Goal: Task Accomplishment & Management: Manage account settings

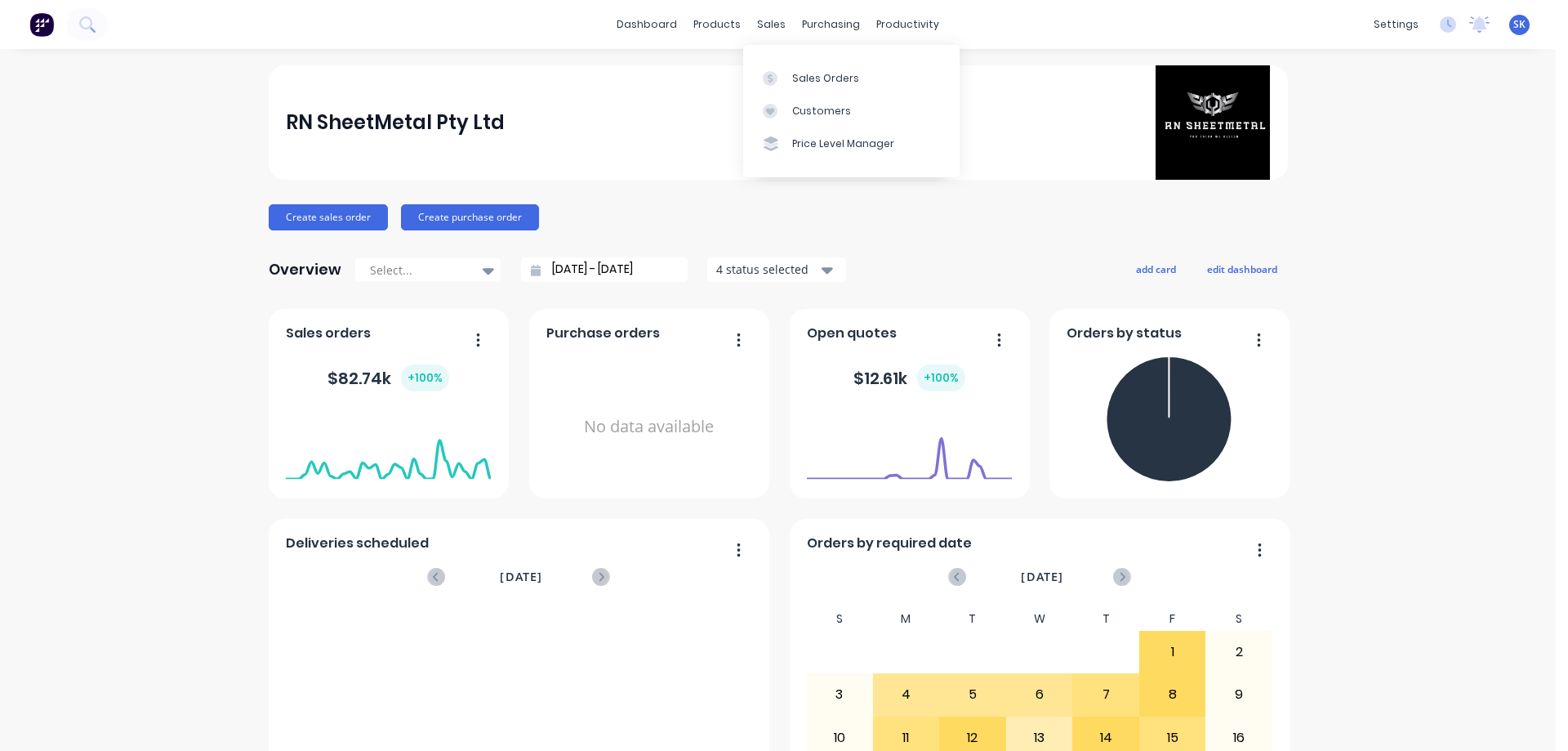
click at [780, 12] on div "sales" at bounding box center [771, 25] width 45 height 25
click at [769, 29] on div "sales" at bounding box center [771, 25] width 45 height 25
click at [787, 72] on div at bounding box center [775, 78] width 25 height 14
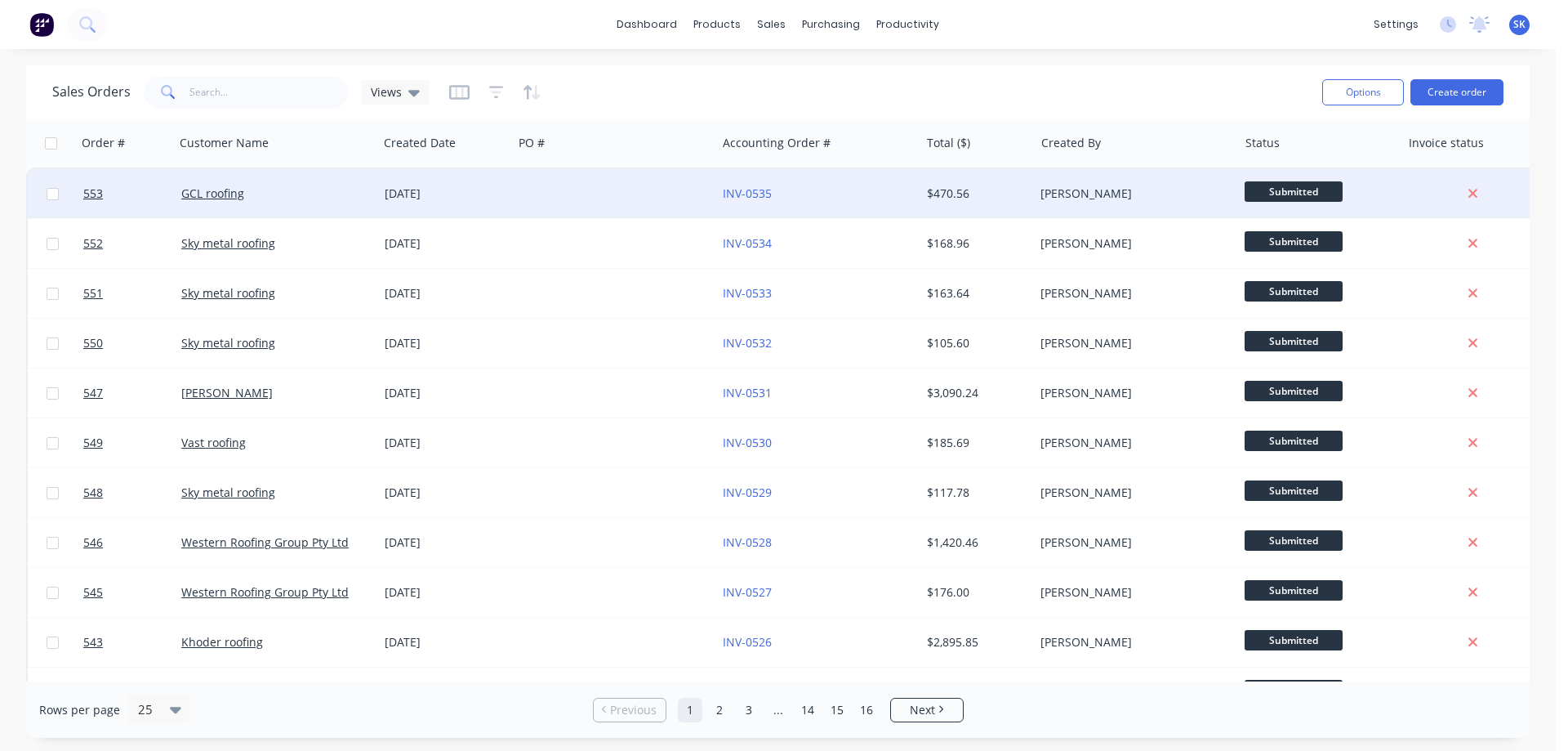
click at [452, 185] on div "[DATE]" at bounding box center [446, 193] width 122 height 16
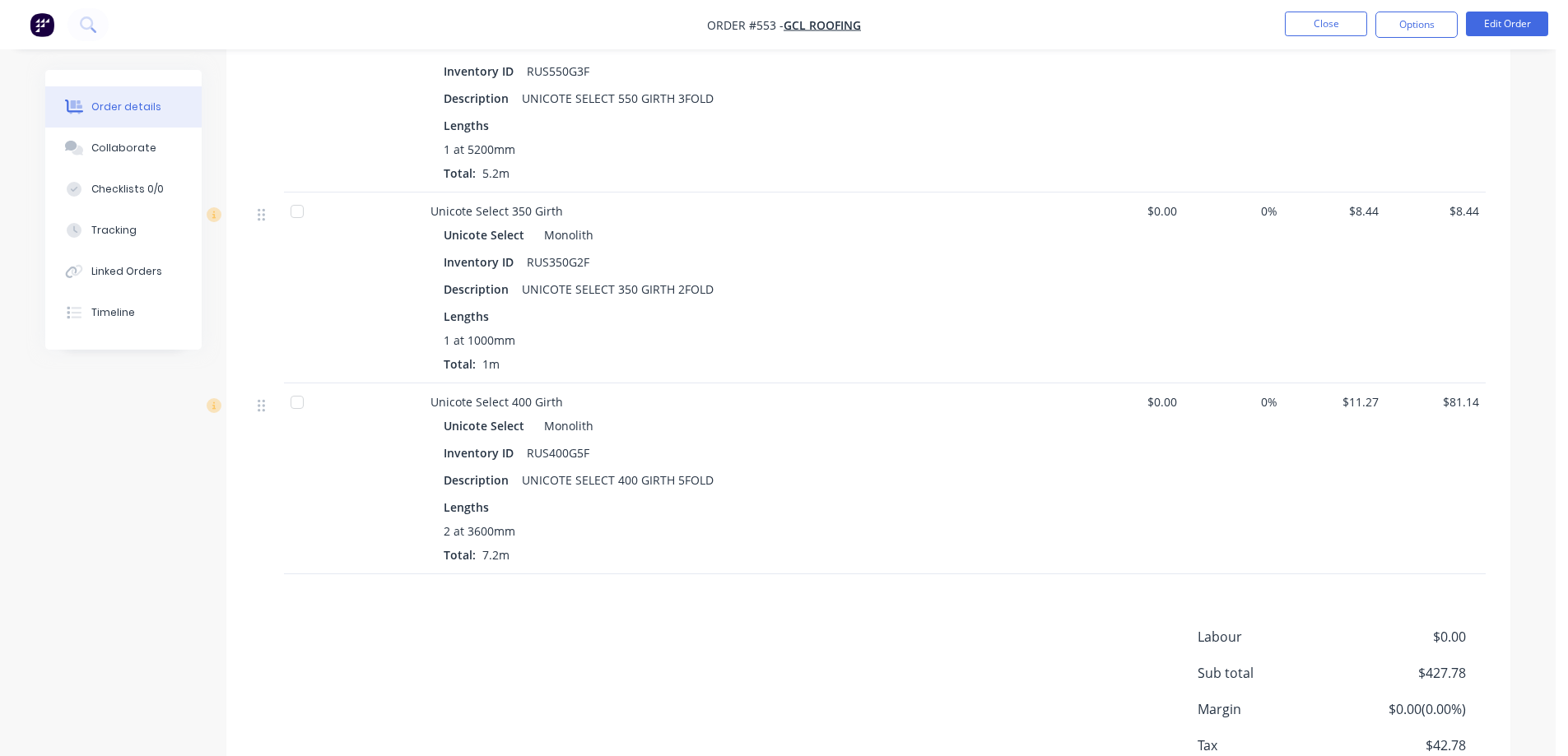
scroll to position [1590, 0]
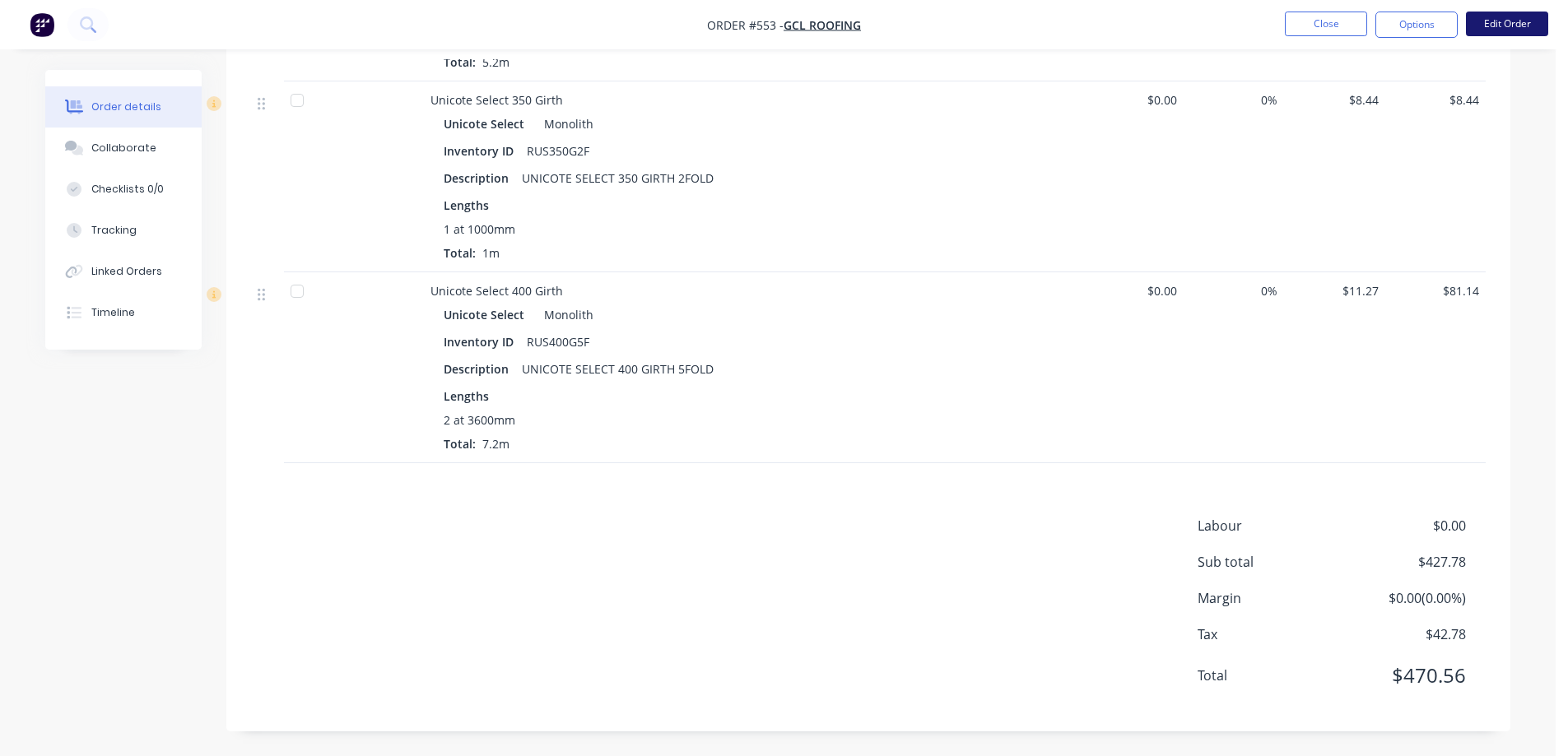
click at [1502, 27] on button "Edit Order" at bounding box center [1507, 24] width 82 height 25
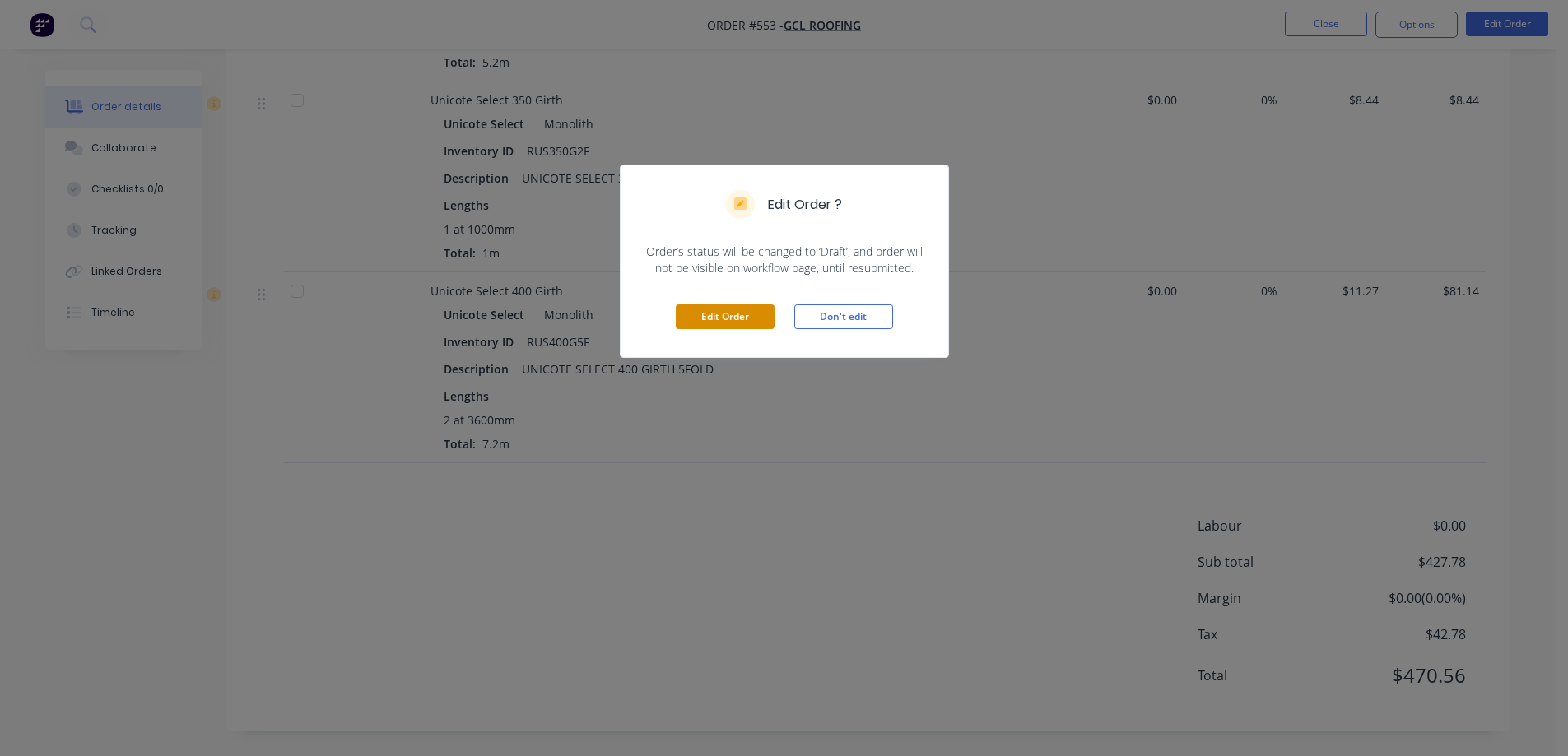
click at [746, 314] on button "Edit Order" at bounding box center [725, 317] width 99 height 25
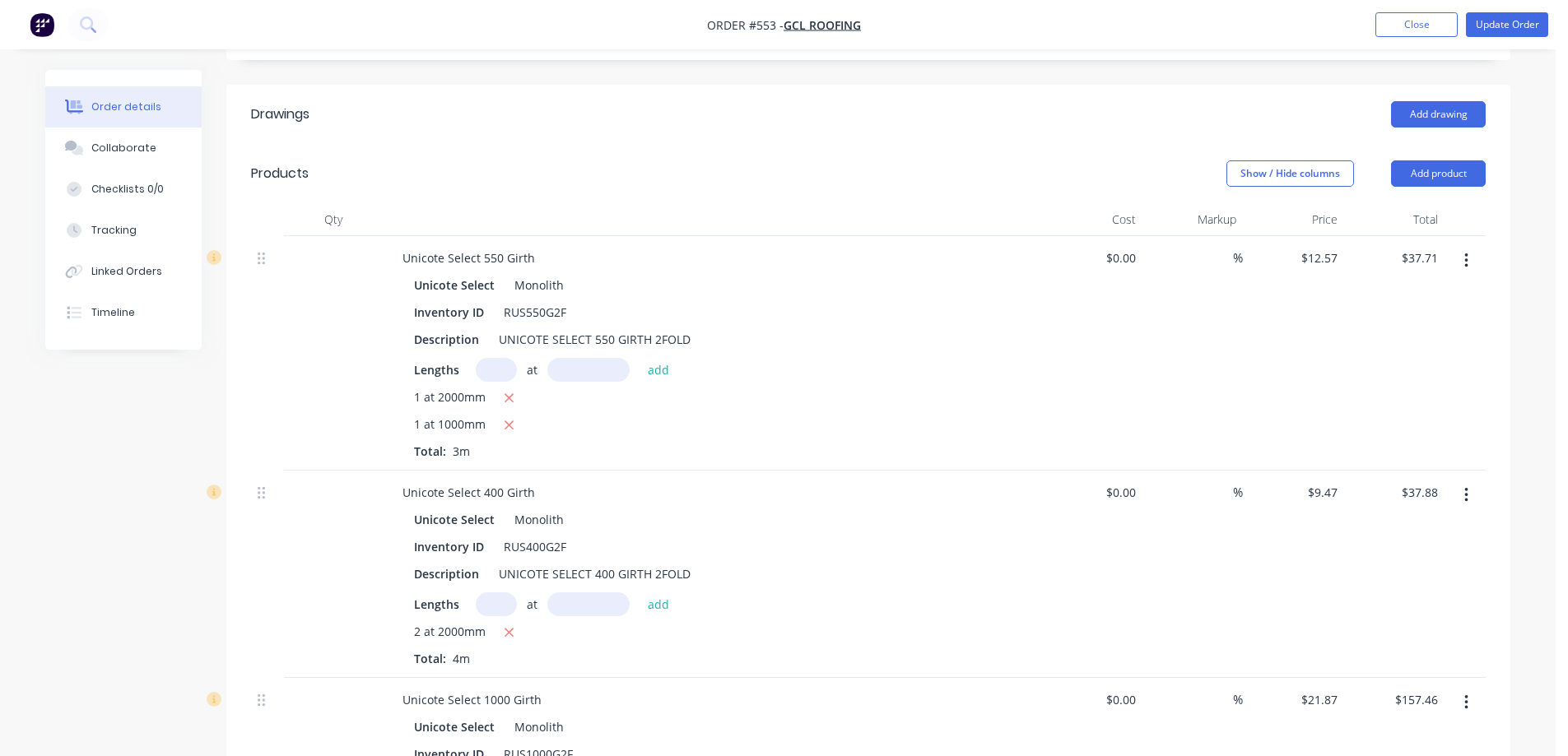
scroll to position [576, 0]
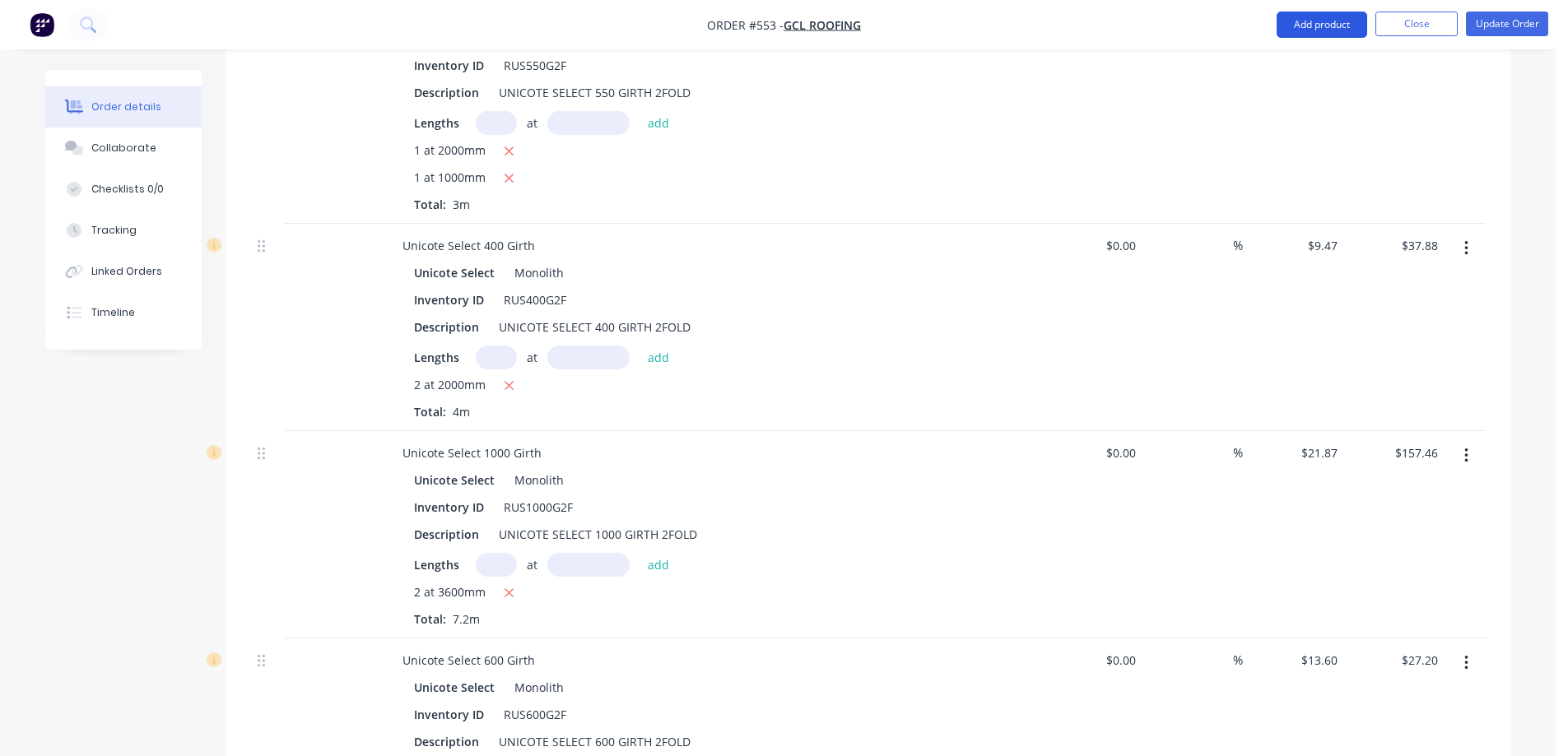
click at [1298, 20] on button "Add product" at bounding box center [1321, 25] width 91 height 27
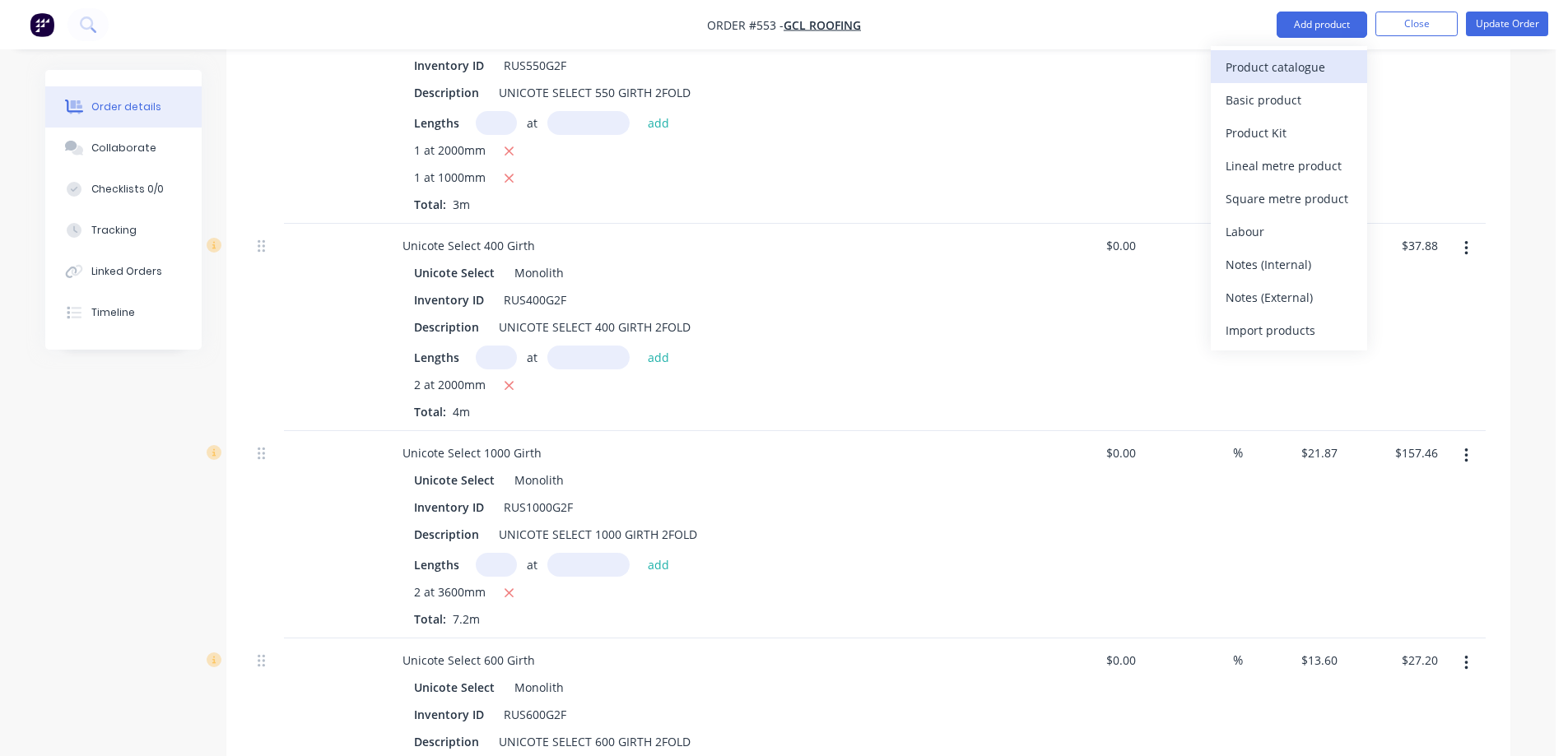
click at [1238, 58] on div "Product catalogue" at bounding box center [1288, 67] width 126 height 24
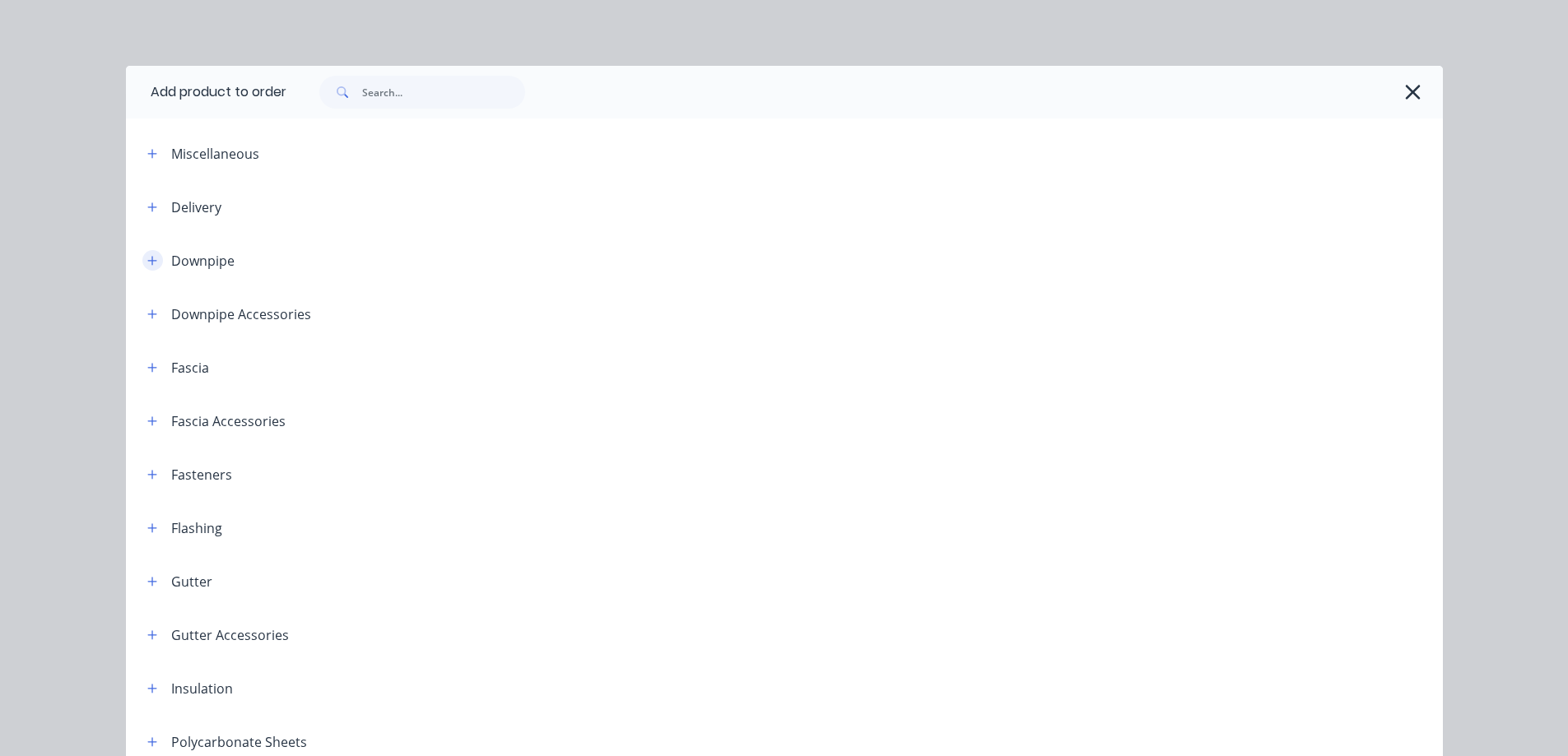
click at [155, 259] on button "button" at bounding box center [152, 259] width 20 height 20
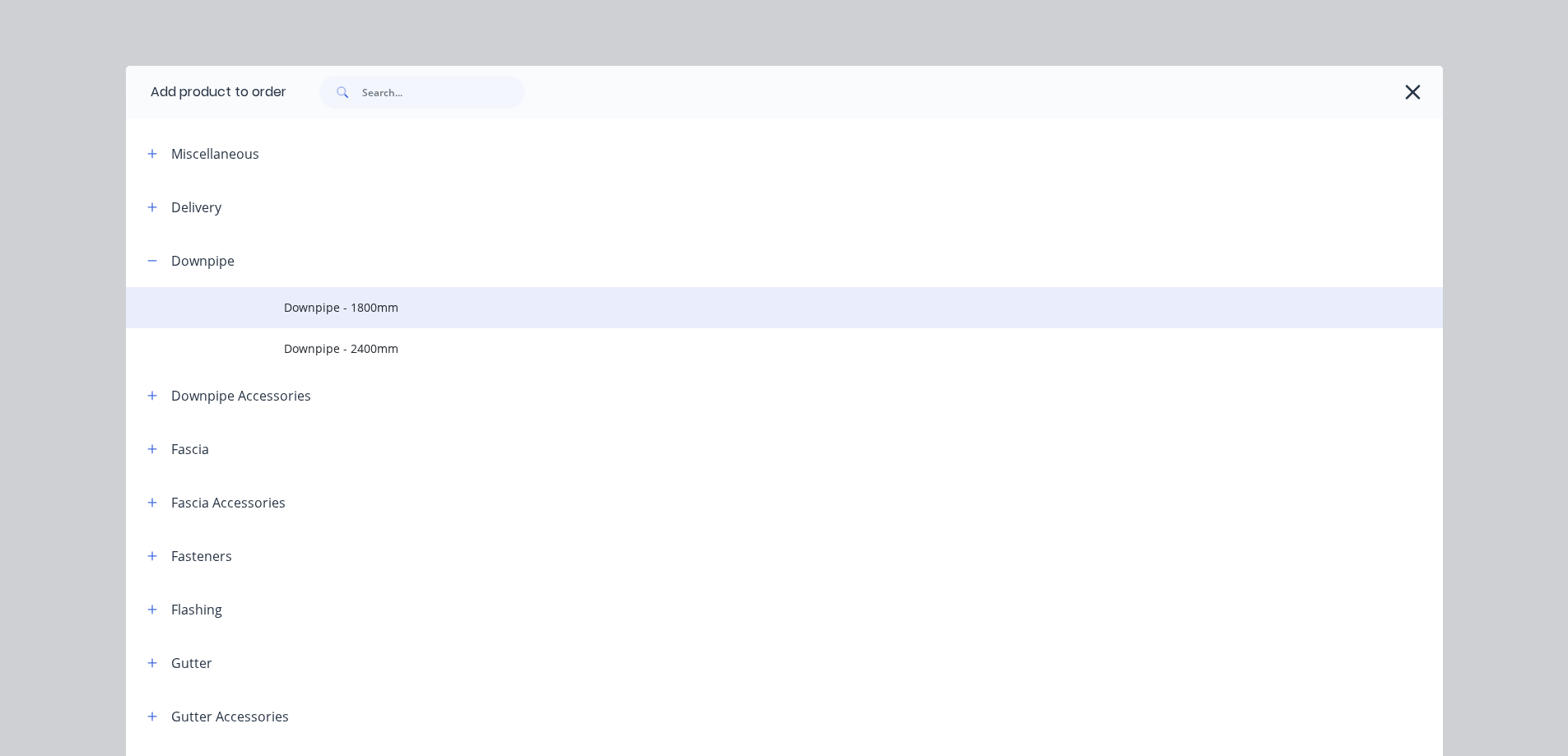
click at [322, 307] on span "Downpipe - 1800mm" at bounding box center [748, 307] width 927 height 17
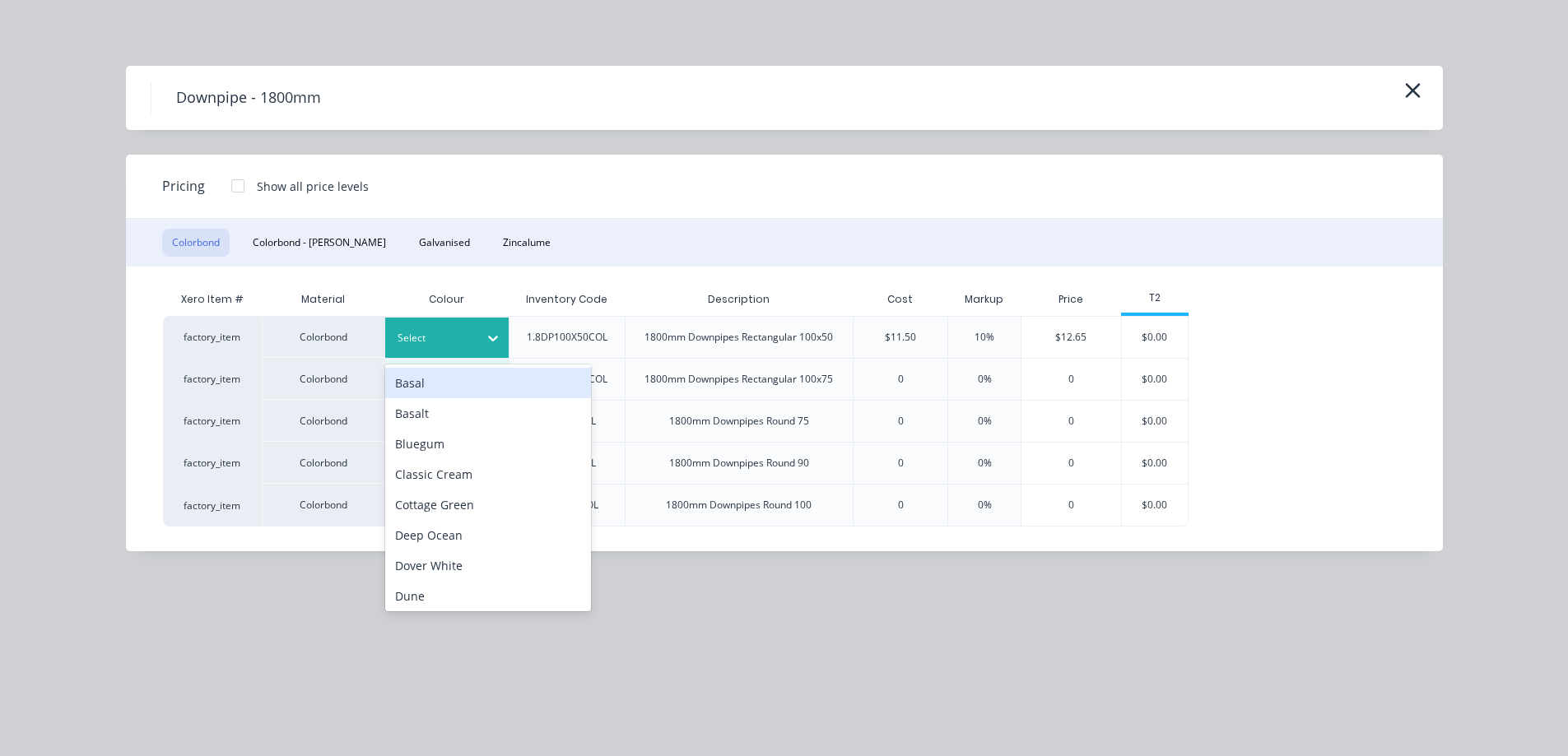
click at [461, 333] on div at bounding box center [434, 338] width 74 height 18
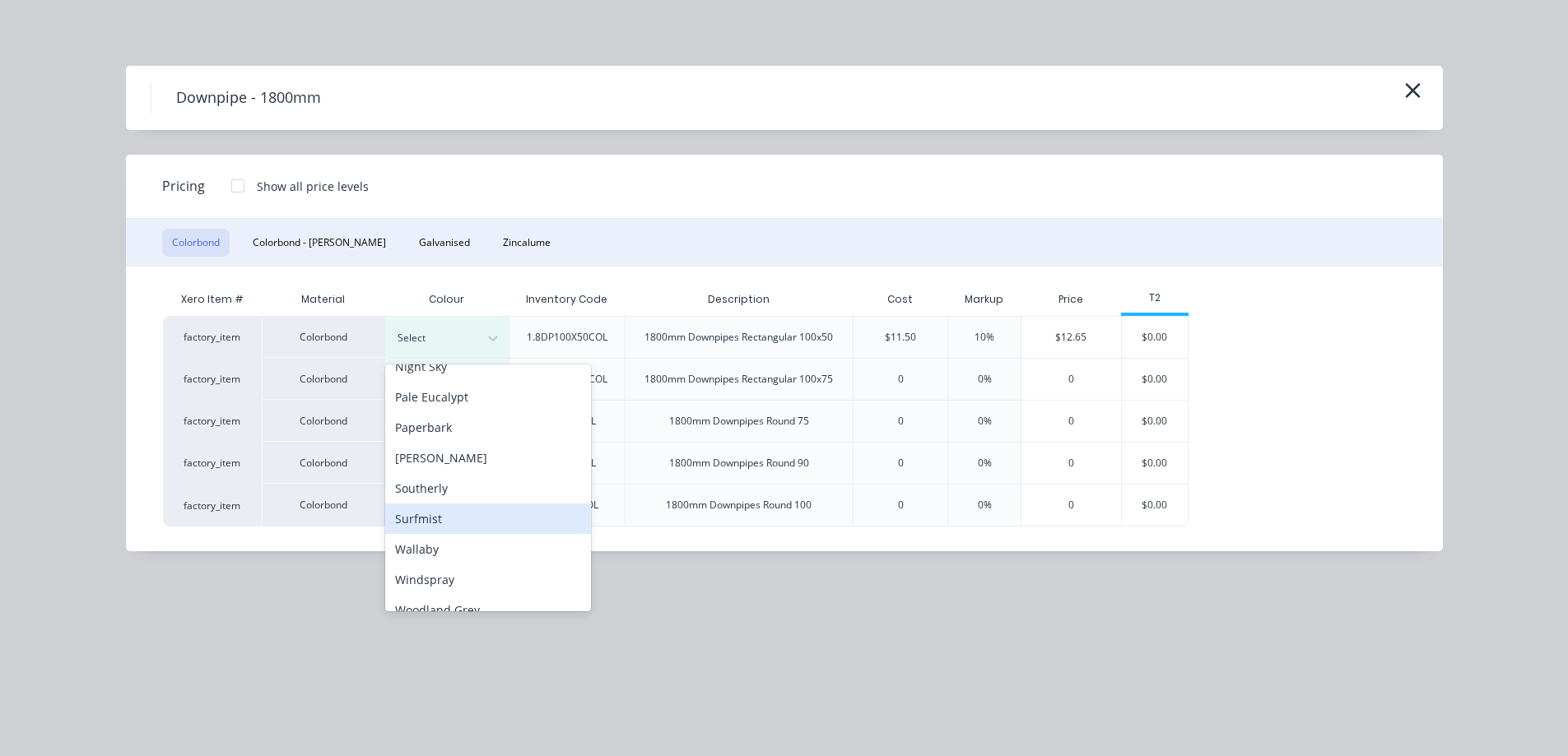
scroll to position [460, 0]
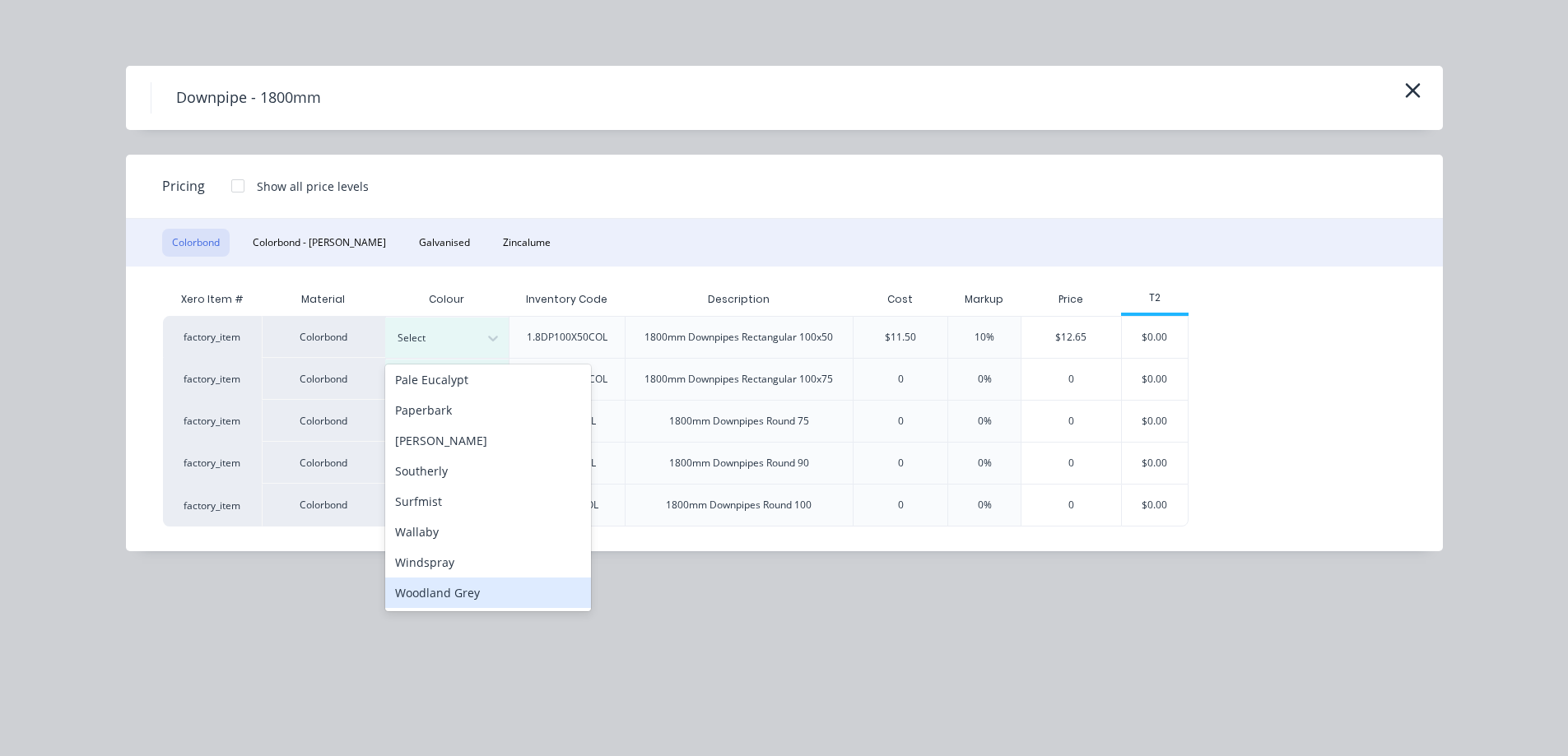
click at [425, 604] on div "Woodland Grey" at bounding box center [487, 592] width 206 height 31
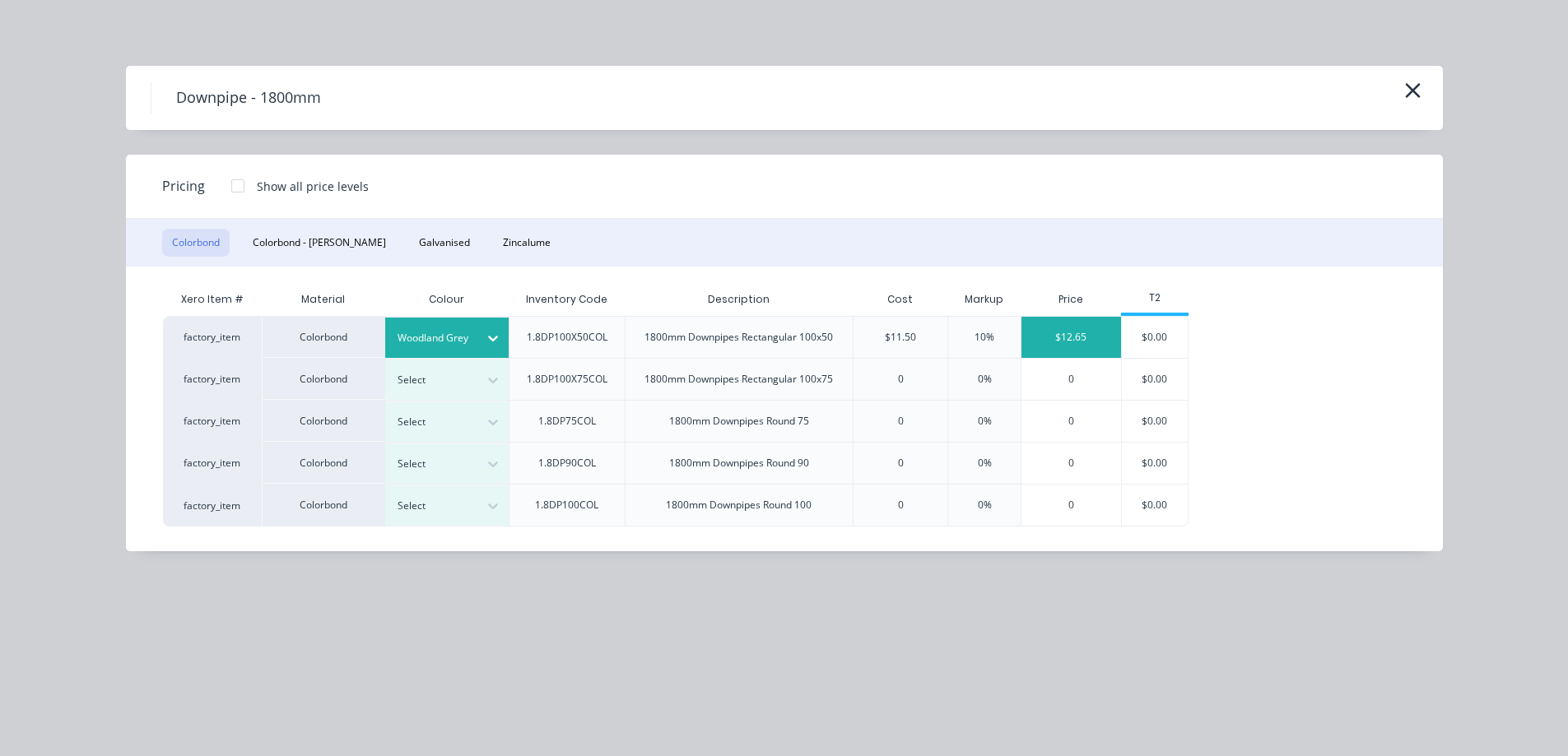
click at [1064, 345] on div "$12.65" at bounding box center [1071, 337] width 100 height 41
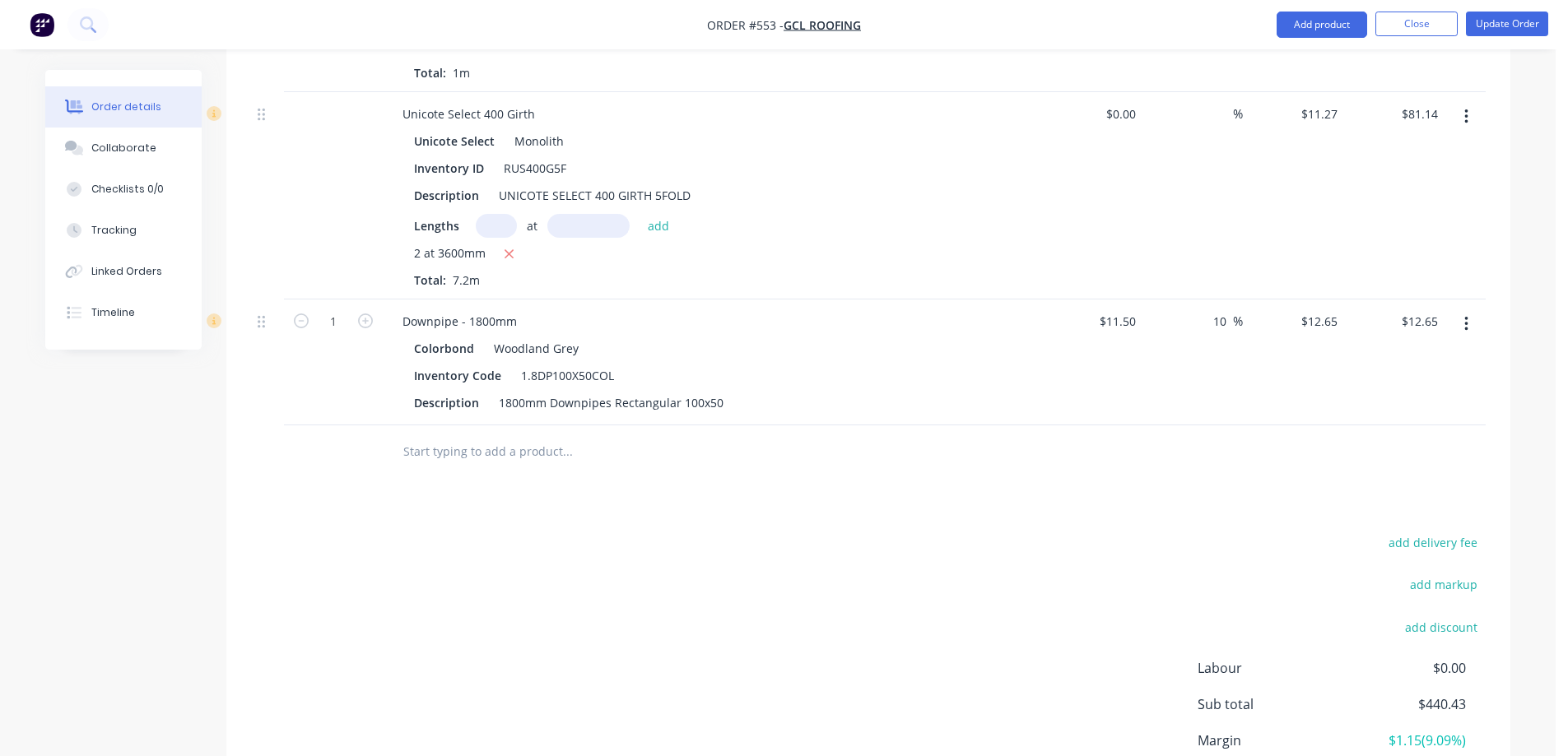
scroll to position [2094, 0]
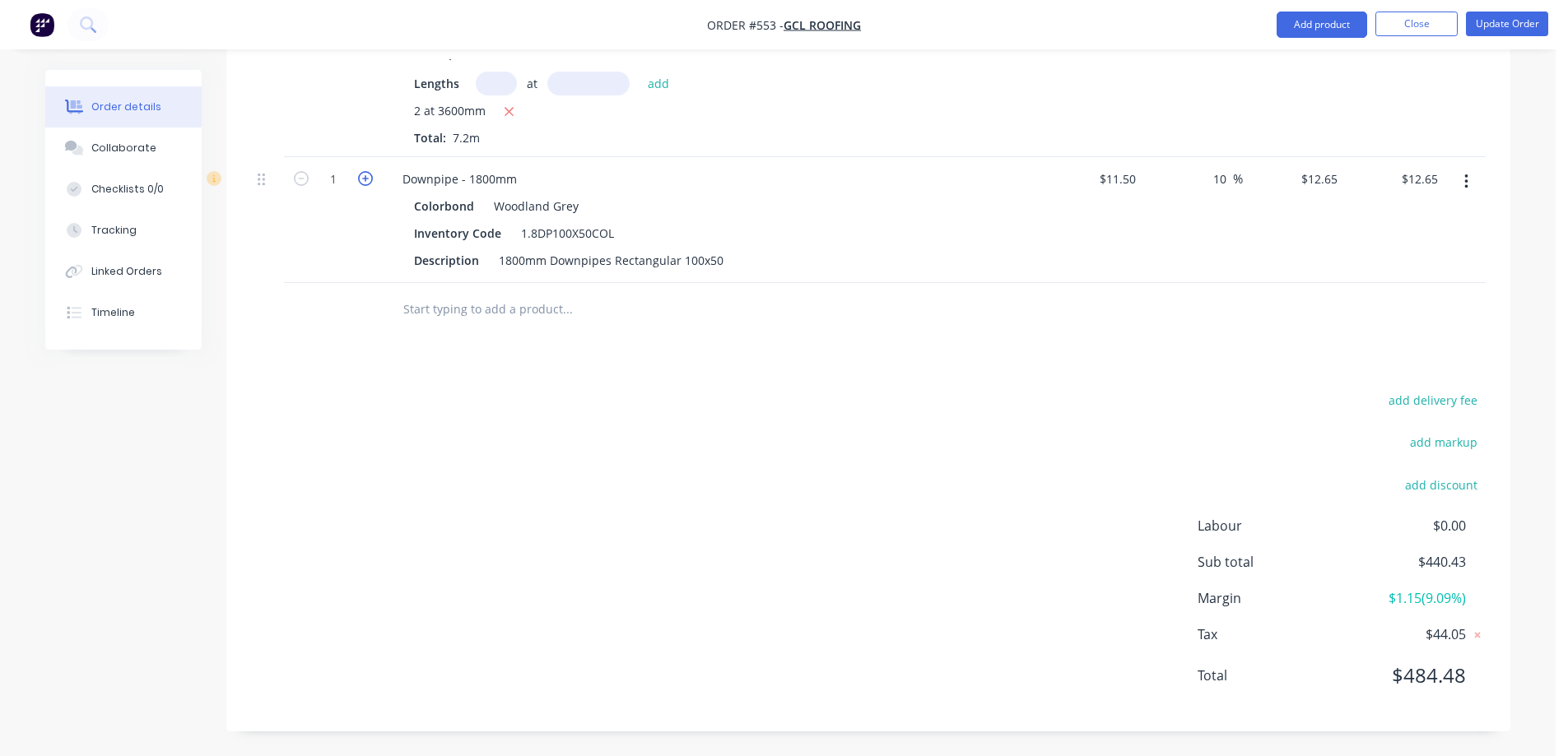
click at [363, 179] on icon "button" at bounding box center [365, 178] width 14 height 14
type input "2"
type input "$25.30"
click at [363, 179] on icon "button" at bounding box center [365, 178] width 14 height 14
type input "3"
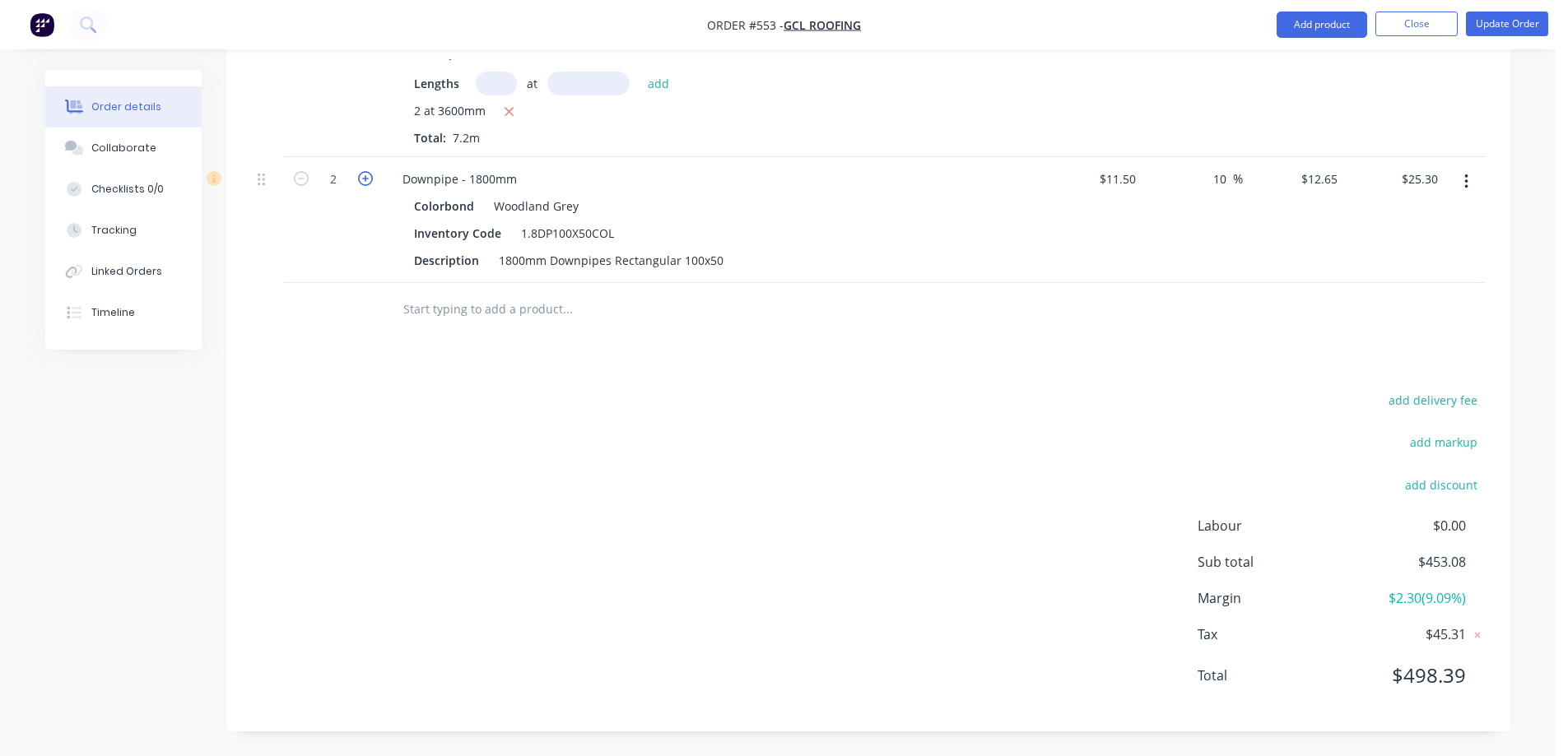
type input "$37.95"
click at [363, 179] on icon "button" at bounding box center [365, 178] width 14 height 14
type input "4"
type input "$50.60"
click at [1341, 171] on input "12.65" at bounding box center [1325, 178] width 38 height 24
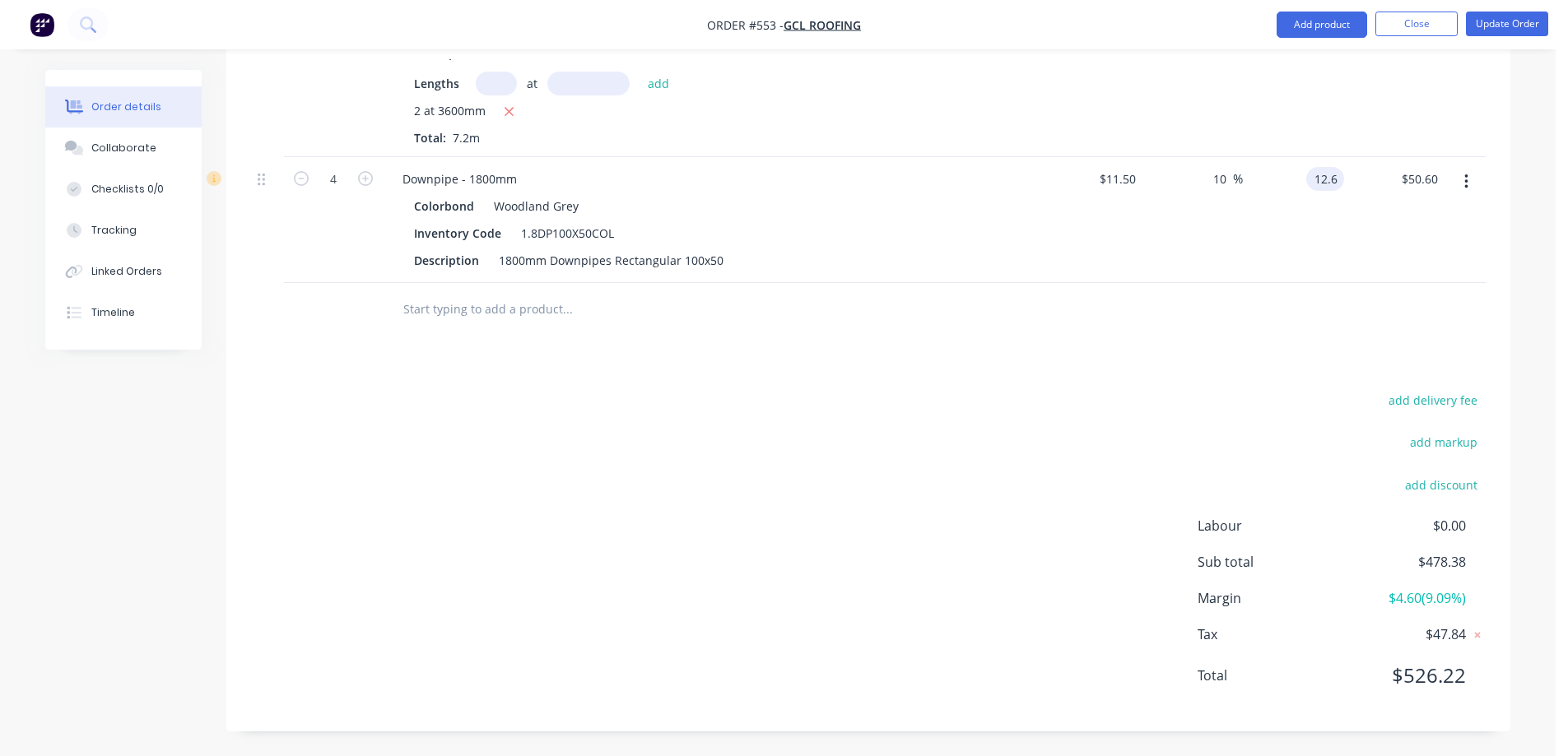
type input "12.6"
type input "9.57"
type input "$12.60"
type input "$50.40"
click at [1234, 312] on div at bounding box center [867, 310] width 1234 height 54
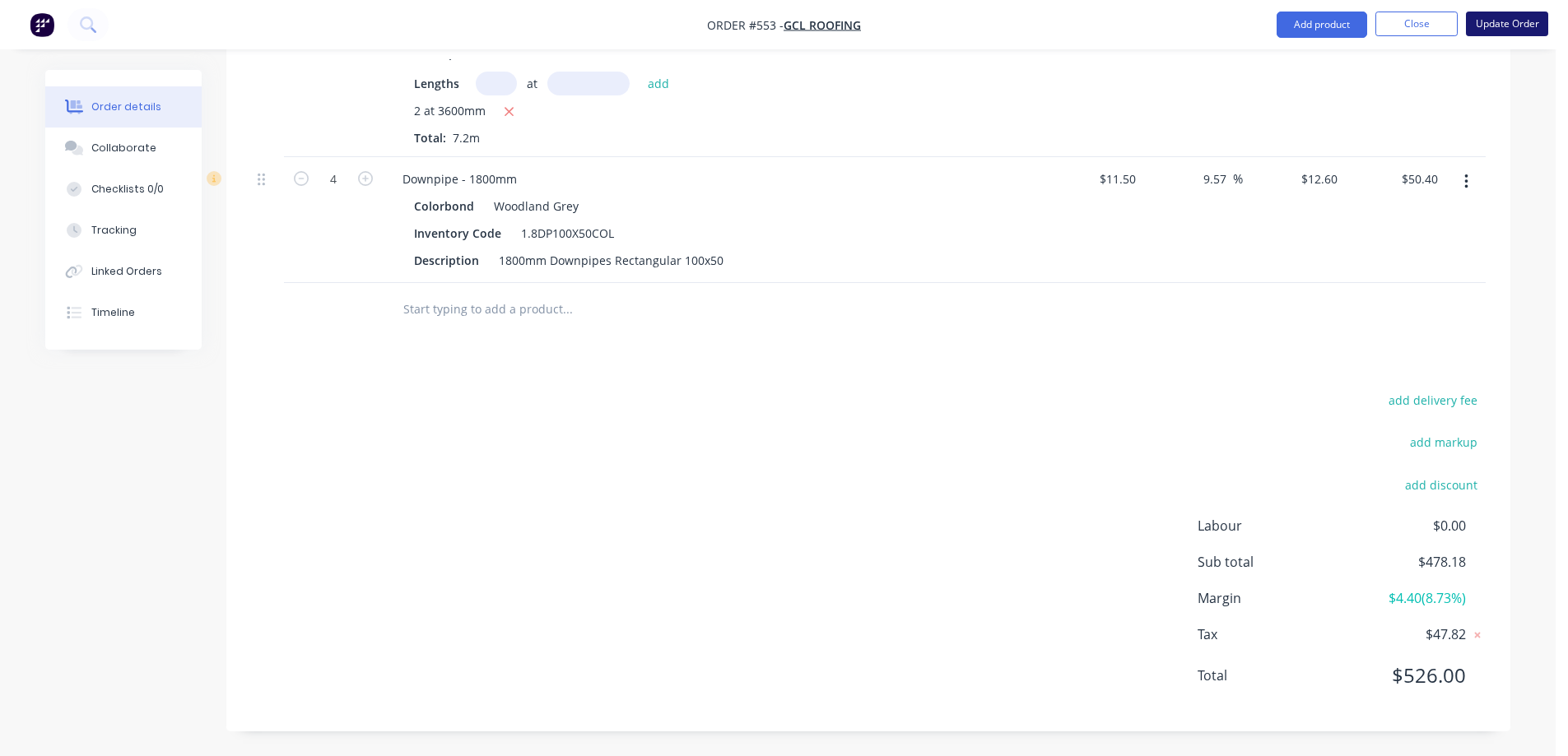
click at [1496, 33] on button "Update Order" at bounding box center [1507, 24] width 82 height 25
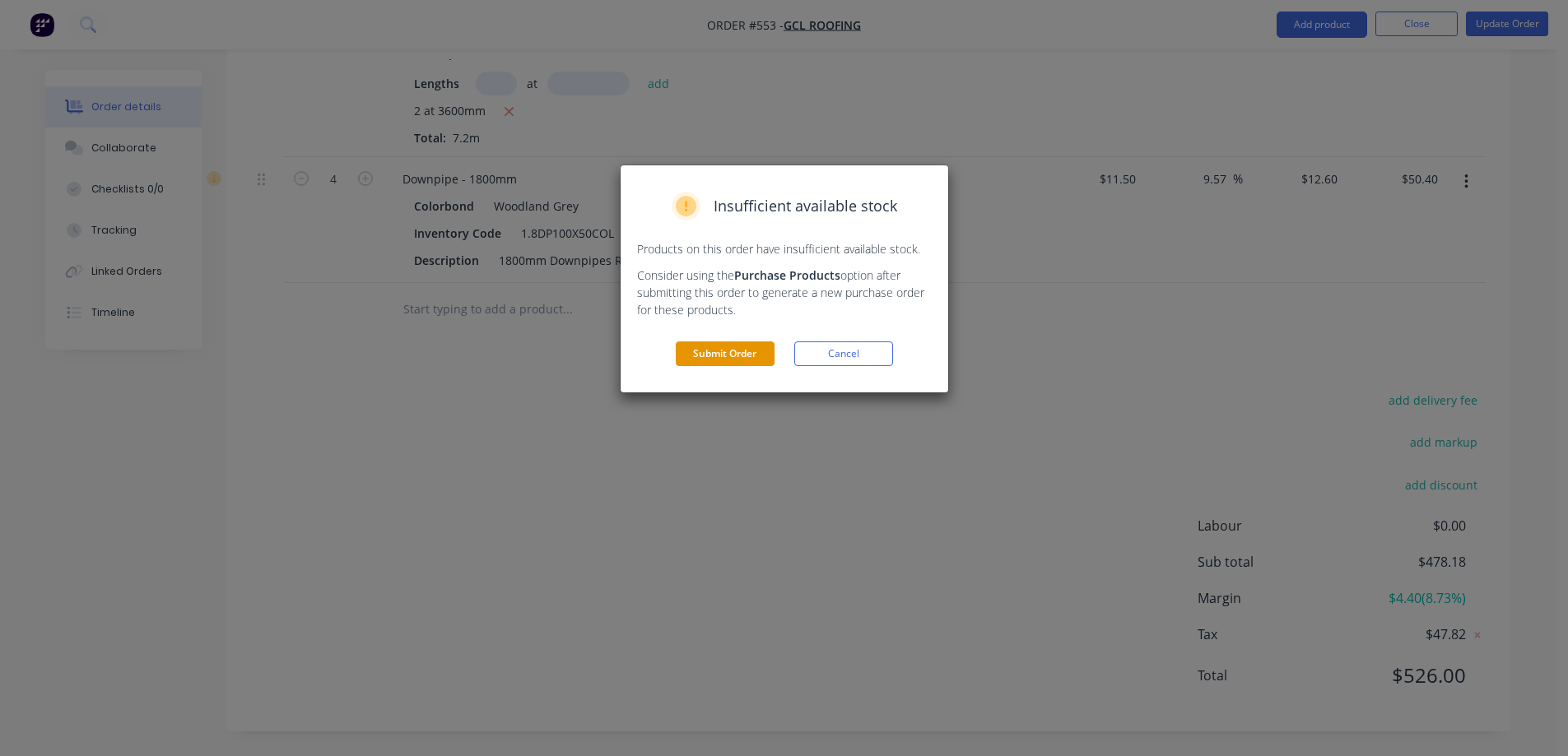
click at [748, 354] on button "Submit Order" at bounding box center [725, 354] width 99 height 25
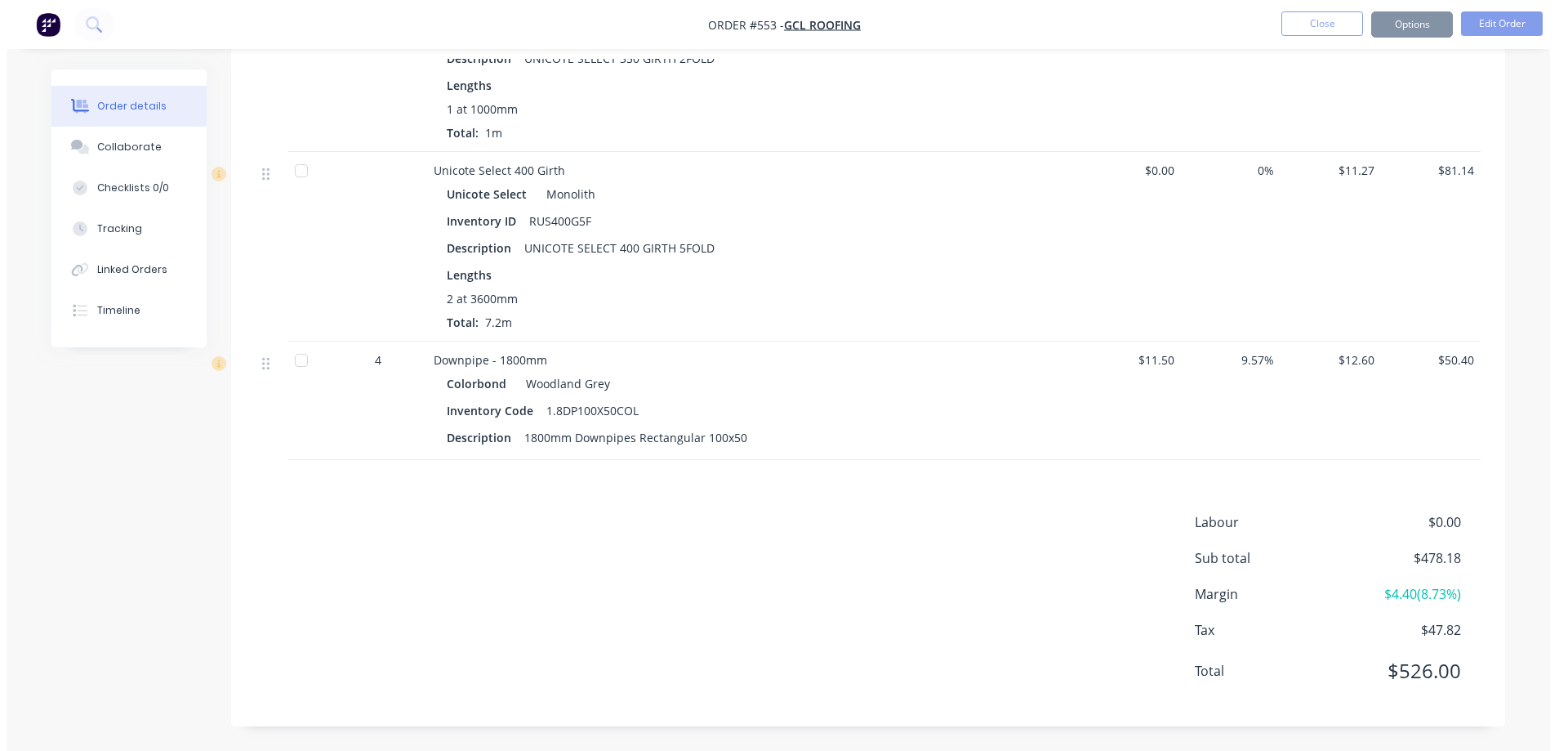
scroll to position [1699, 0]
click at [1408, 24] on button "Options" at bounding box center [1405, 25] width 82 height 27
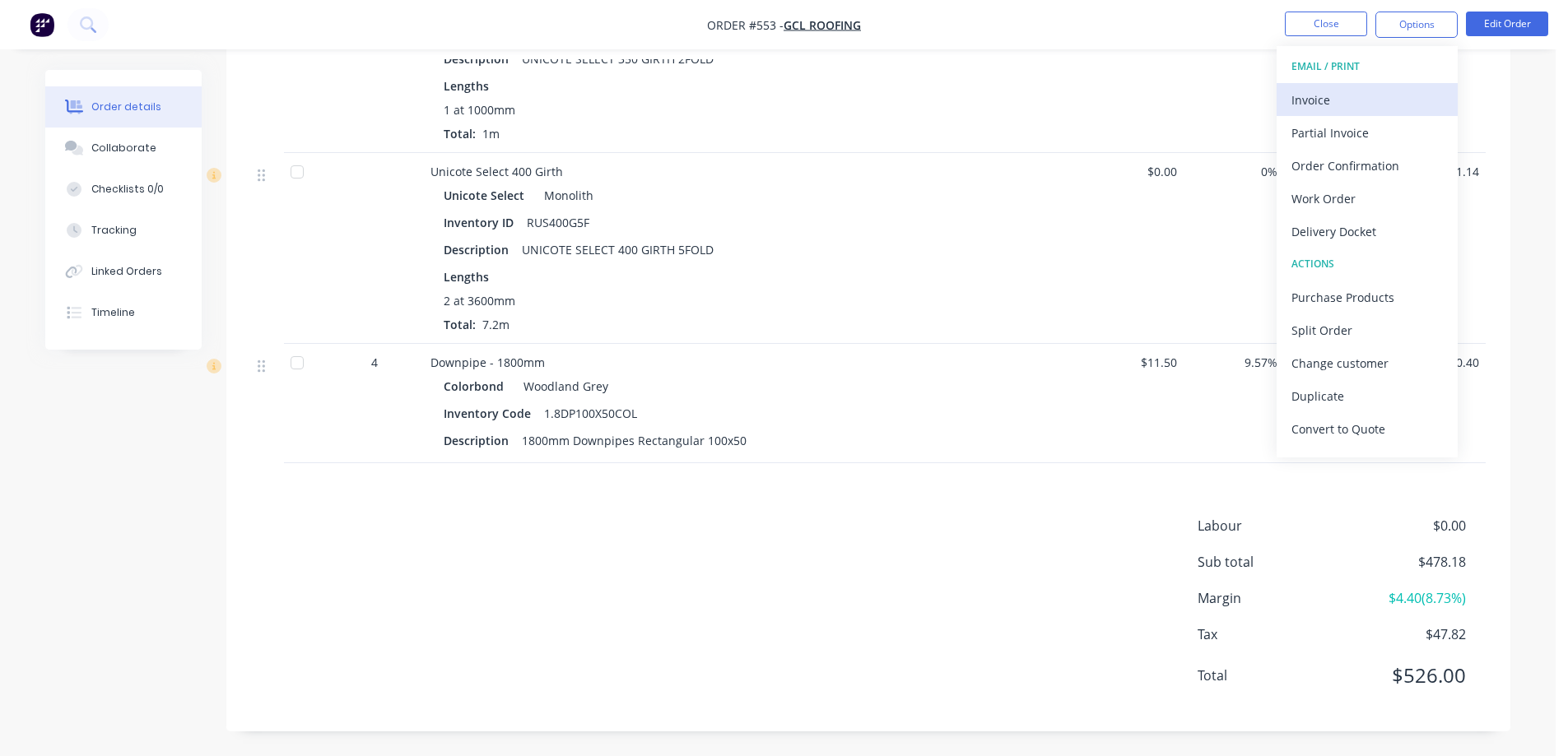
click at [1366, 95] on div "Invoice" at bounding box center [1367, 100] width 151 height 24
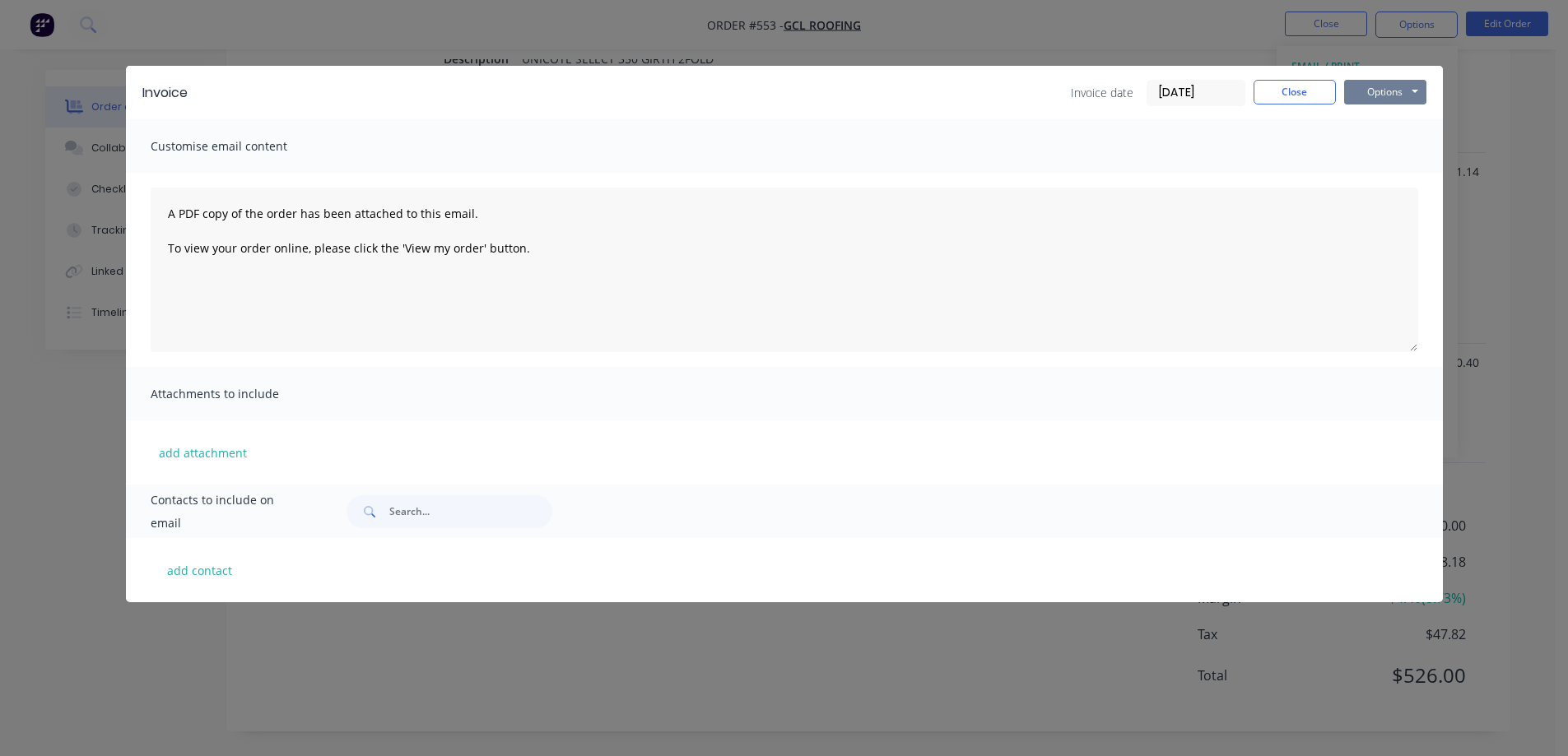
click at [1405, 91] on button "Options" at bounding box center [1385, 92] width 82 height 25
click at [1400, 111] on button "Preview" at bounding box center [1397, 122] width 105 height 27
